Goal: Task Accomplishment & Management: Use online tool/utility

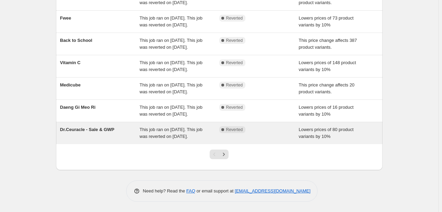
scroll to position [189, 0]
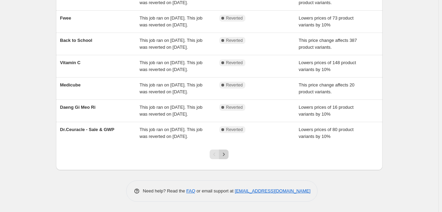
click at [224, 158] on icon "Next" at bounding box center [223, 154] width 7 height 7
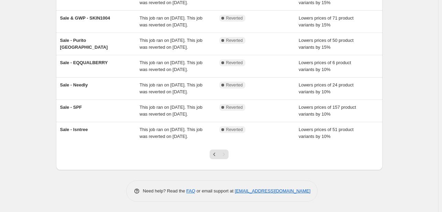
scroll to position [209, 0]
click at [217, 156] on icon "Previous" at bounding box center [214, 154] width 7 height 7
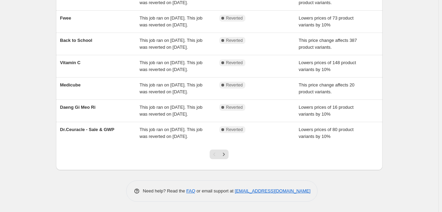
scroll to position [0, 0]
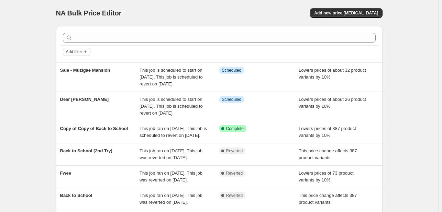
click at [77, 50] on span "Add filter" at bounding box center [74, 52] width 16 height 6
click at [77, 65] on span "Job status" at bounding box center [78, 65] width 20 height 5
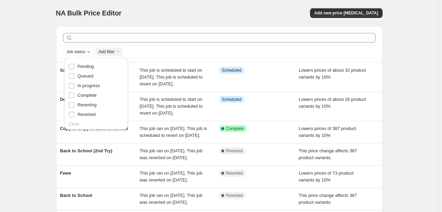
click at [45, 111] on div "NA Bulk Price Editor. This page is ready NA Bulk Price Editor Add new price [ME…" at bounding box center [219, 184] width 438 height 368
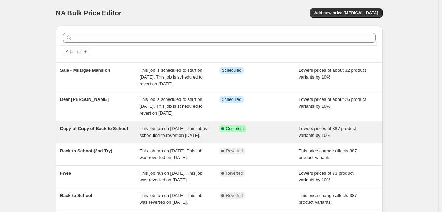
click at [93, 139] on div "Copy of Copy of Back to School" at bounding box center [100, 132] width 80 height 14
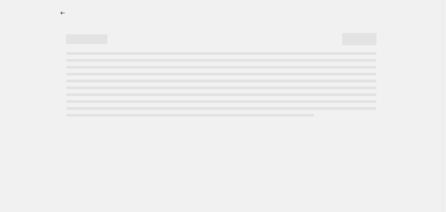
select select "percentage"
select select "no_change"
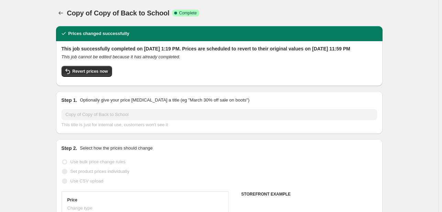
select select "collection"
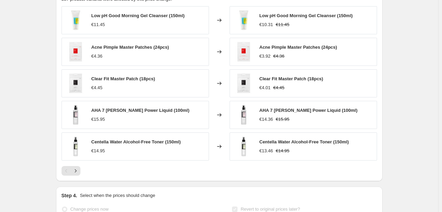
scroll to position [653, 0]
